Goal: Check status: Check status

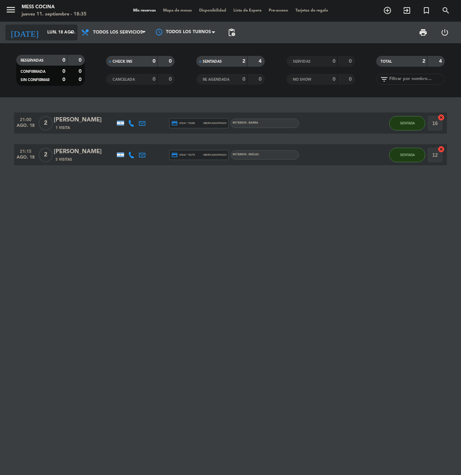
click at [48, 34] on input "lun. 18 ago." at bounding box center [72, 32] width 57 height 12
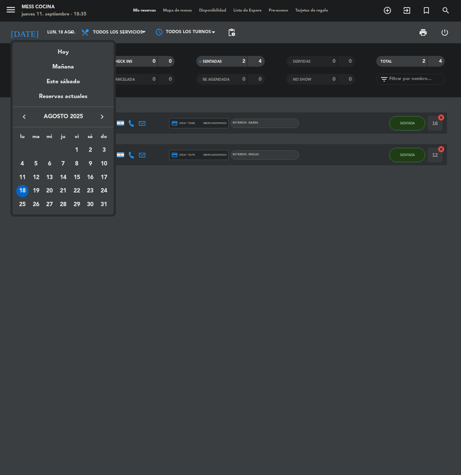
click at [100, 116] on icon "keyboard_arrow_right" at bounding box center [102, 116] width 9 height 9
click at [100, 117] on icon "keyboard_arrow_right" at bounding box center [102, 116] width 9 height 9
click at [18, 119] on button "keyboard_arrow_left" at bounding box center [24, 116] width 13 height 9
click at [64, 53] on div "Hoy" at bounding box center [63, 49] width 101 height 15
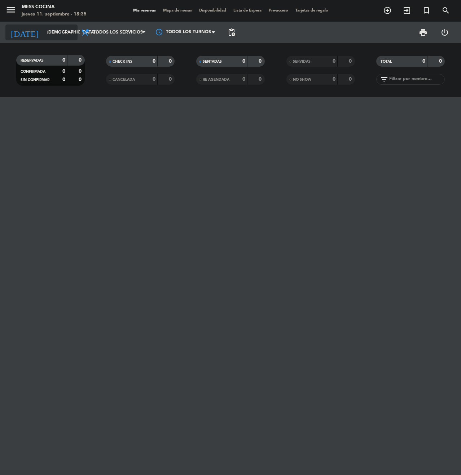
click at [61, 35] on input "[DEMOGRAPHIC_DATA] [DATE]" at bounding box center [72, 32] width 57 height 12
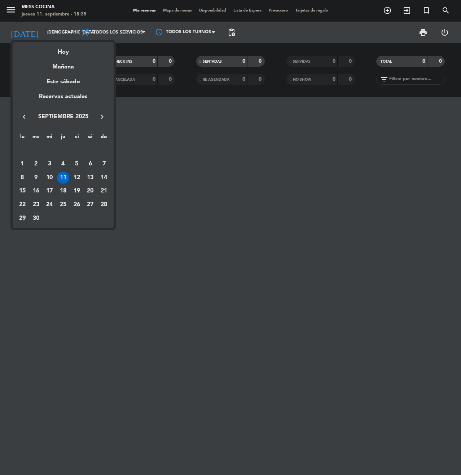
click at [40, 205] on div "23" at bounding box center [36, 205] width 12 height 12
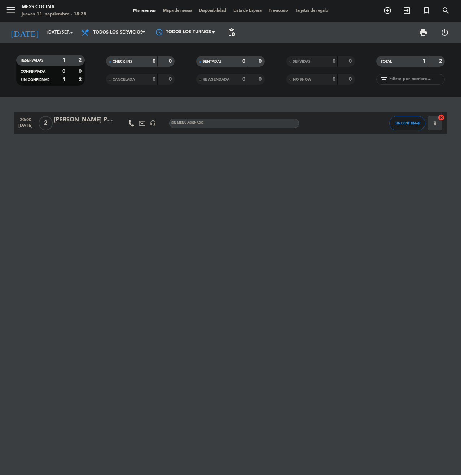
click at [154, 122] on icon "headset_mic" at bounding box center [153, 123] width 6 height 6
click at [141, 145] on div "20:00 [DATE] 2 [PERSON_NAME] Pareto Prensa headset_mic [PERSON_NAME] menú asign…" at bounding box center [230, 286] width 461 height 378
click at [80, 122] on div "[PERSON_NAME] Pareto Prensa" at bounding box center [84, 119] width 61 height 9
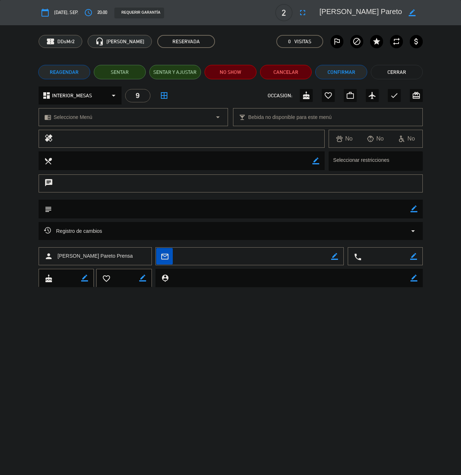
click at [405, 74] on button "Cerrar" at bounding box center [397, 72] width 52 height 14
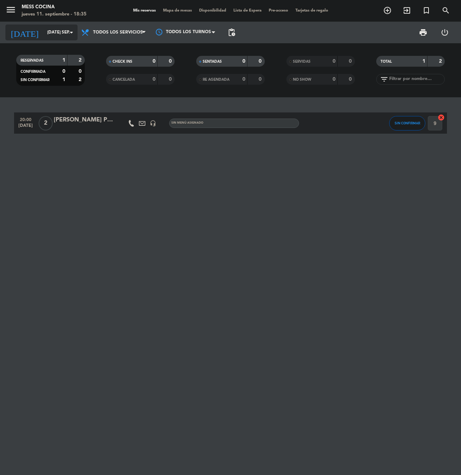
click at [50, 31] on input "[DATE] sep." at bounding box center [72, 32] width 57 height 12
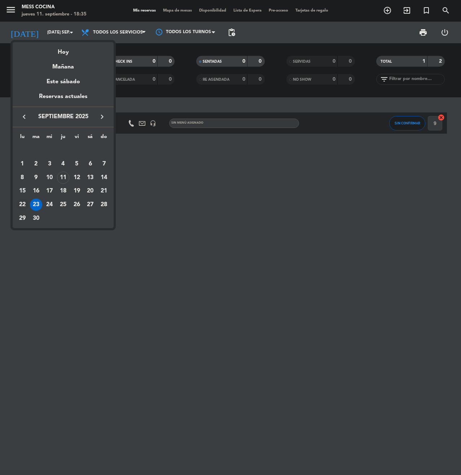
click at [26, 203] on div "22" at bounding box center [22, 205] width 12 height 12
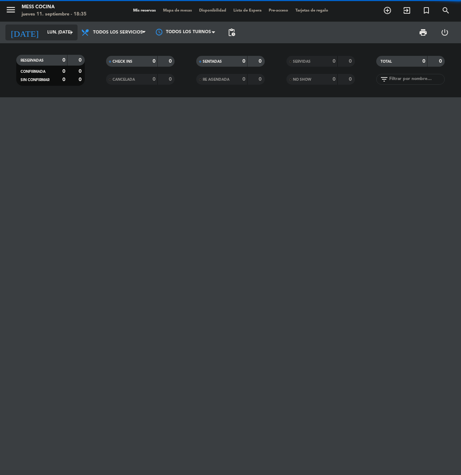
click at [51, 39] on div "[DATE] lun. [DATE] arrow_drop_down" at bounding box center [41, 33] width 72 height 16
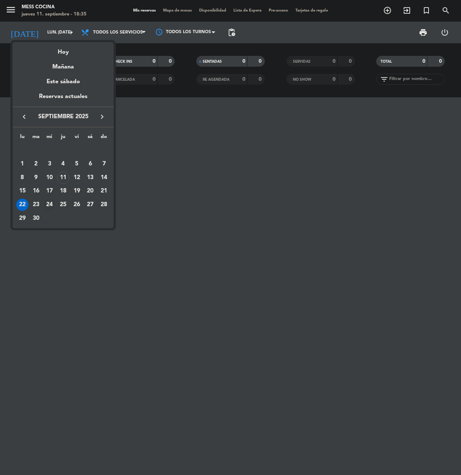
click at [46, 205] on div "24" at bounding box center [49, 205] width 12 height 12
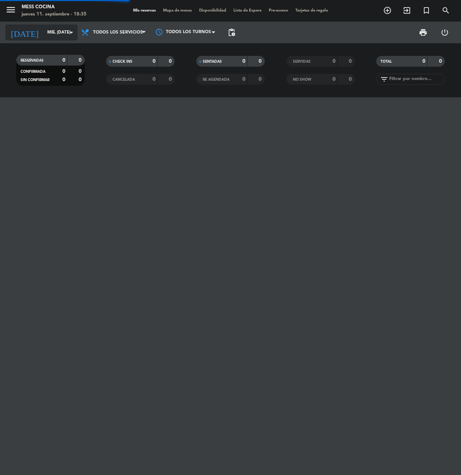
click at [60, 31] on input "mié. [DATE]" at bounding box center [72, 32] width 57 height 12
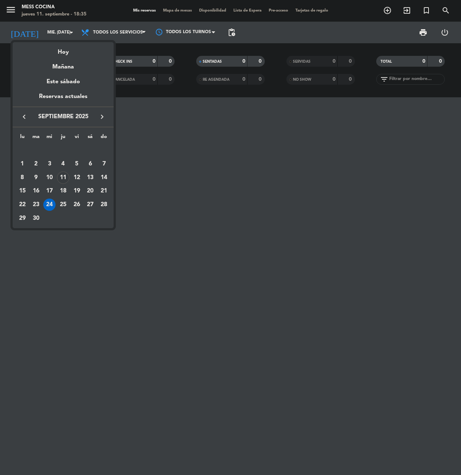
click at [65, 177] on div "11" at bounding box center [63, 178] width 12 height 12
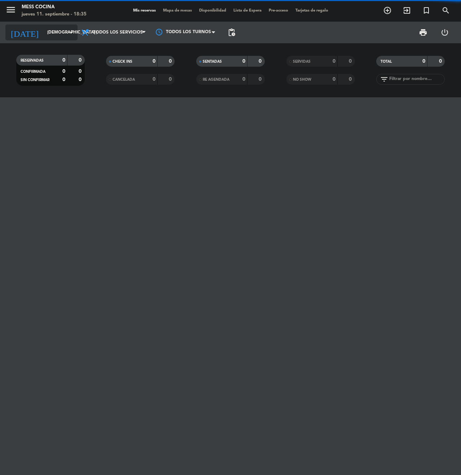
click at [71, 30] on icon "arrow_drop_down" at bounding box center [71, 32] width 9 height 9
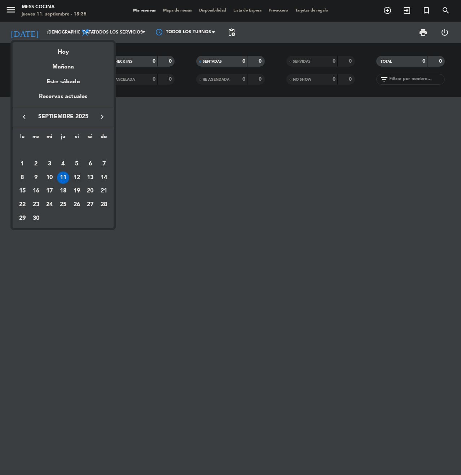
click at [78, 177] on div "12" at bounding box center [77, 178] width 12 height 12
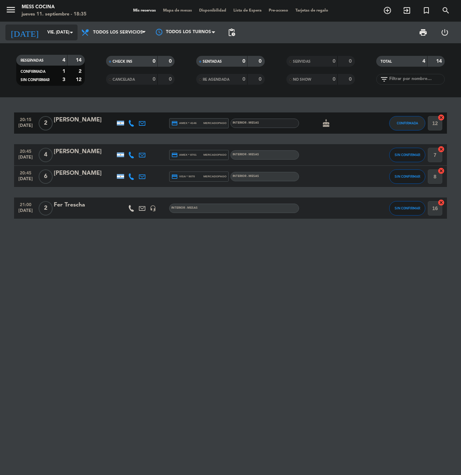
click at [47, 33] on input "vie. [DATE]" at bounding box center [72, 32] width 57 height 12
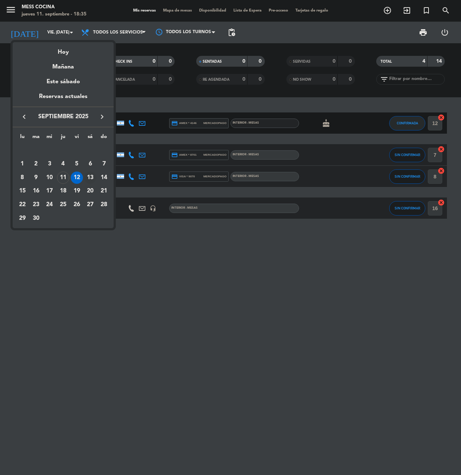
click at [91, 175] on div "13" at bounding box center [90, 178] width 12 height 12
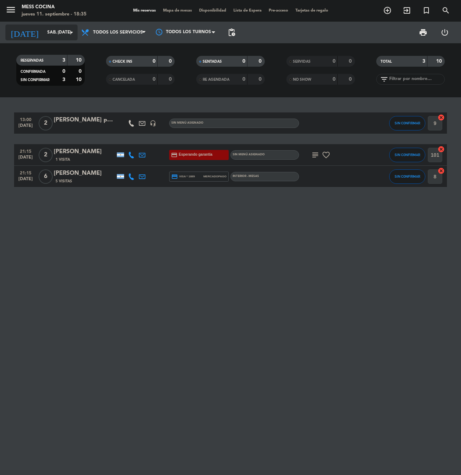
click at [64, 31] on input "sáb. [DATE]" at bounding box center [72, 32] width 57 height 12
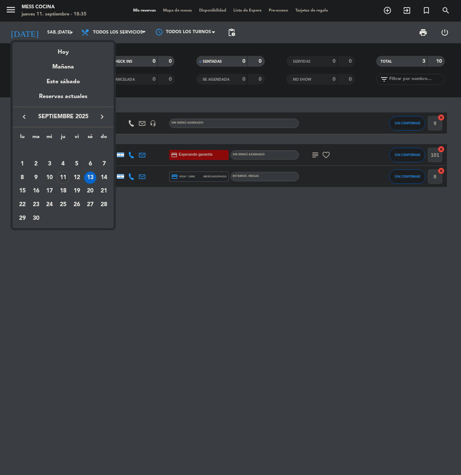
click at [65, 178] on div "11" at bounding box center [63, 178] width 12 height 12
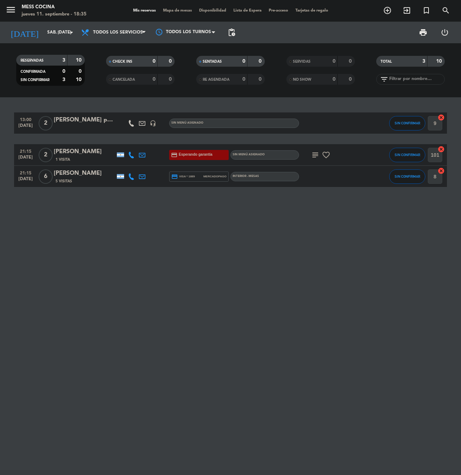
type input "[DEMOGRAPHIC_DATA] [DATE]"
click at [200, 306] on div "13:00 [DATE] 2 [PERSON_NAME] prensa headset_mic Sin menú asignado SIN CONFIRMAR…" at bounding box center [230, 286] width 461 height 378
